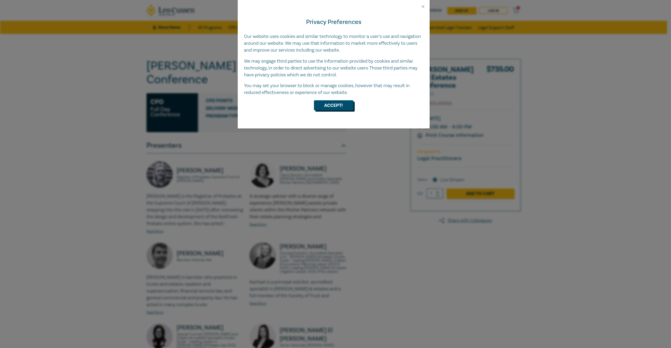
click at [322, 107] on button "Accept!" at bounding box center [333, 105] width 39 height 10
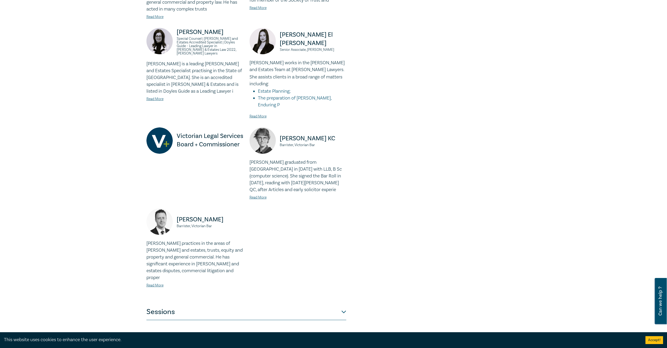
scroll to position [302, 0]
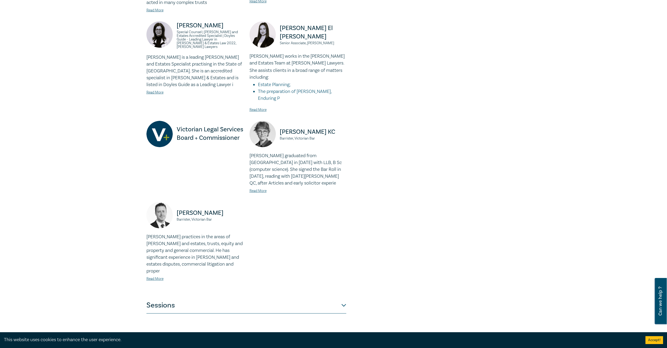
click at [345, 298] on button "Sessions" at bounding box center [247, 306] width 200 height 16
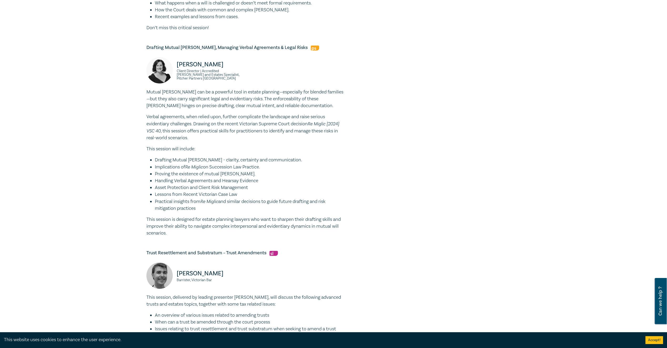
scroll to position [0, 0]
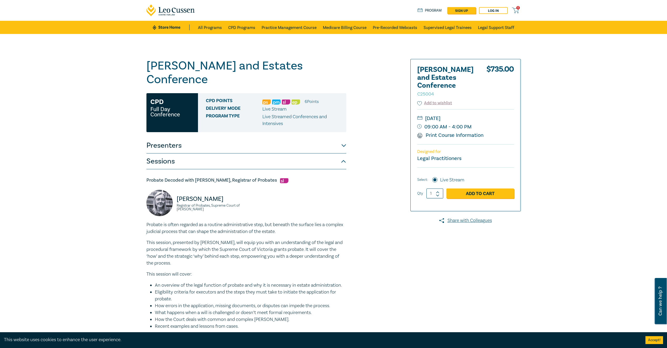
click at [343, 138] on button "Presenters" at bounding box center [247, 146] width 200 height 16
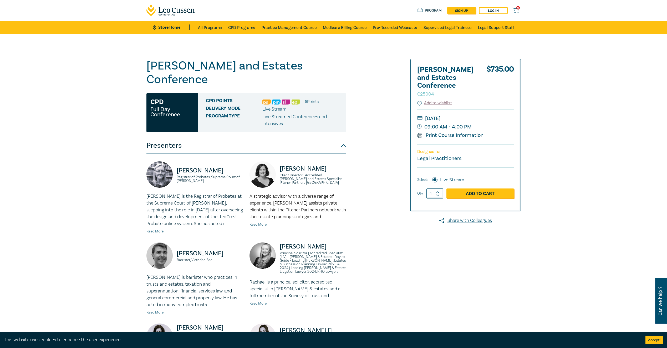
click at [343, 138] on button "Presenters" at bounding box center [247, 146] width 200 height 16
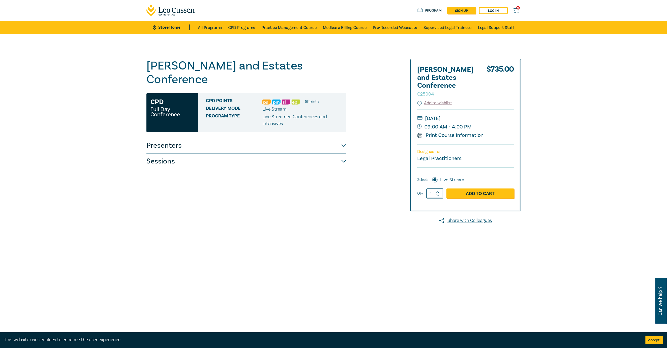
click at [344, 153] on button "Sessions" at bounding box center [247, 161] width 200 height 16
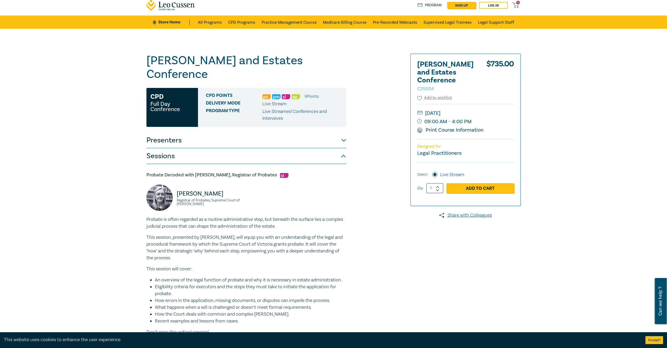
scroll to position [10, 0]
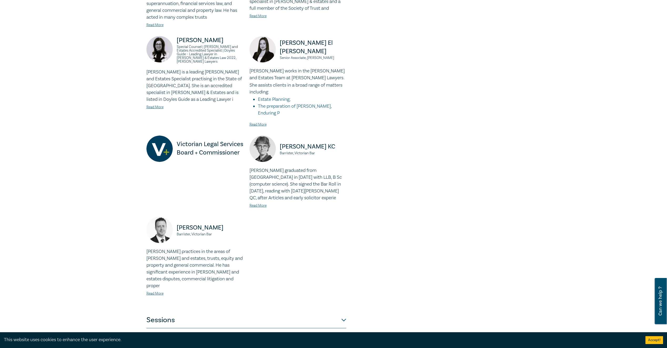
scroll to position [357, 0]
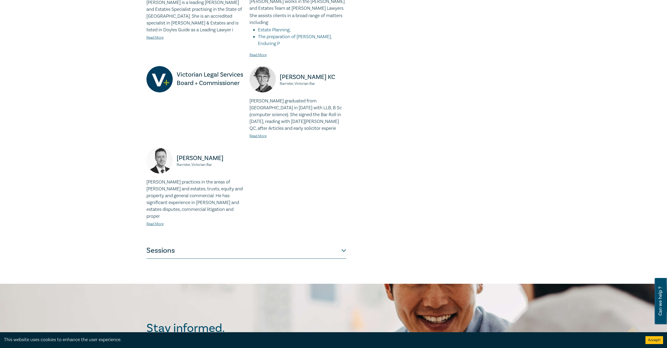
click at [175, 243] on button "Sessions" at bounding box center [247, 251] width 200 height 16
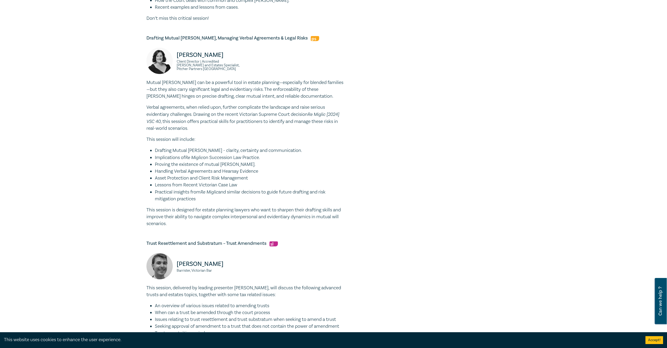
scroll to position [0, 0]
